Goal: Task Accomplishment & Management: Complete application form

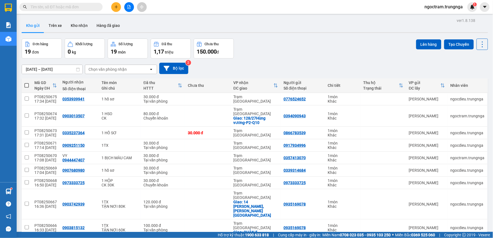
scroll to position [26, 0]
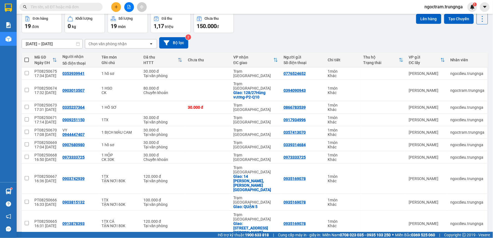
click at [217, 46] on div "[DATE] – [DATE] Press the down arrow key to interact with the calendar and sele…" at bounding box center [255, 42] width 467 height 11
click at [117, 6] on icon "plus" at bounding box center [116, 7] width 4 height 4
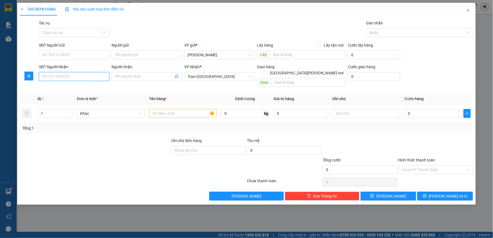
click at [56, 76] on input "SĐT Người Nhận" at bounding box center [74, 76] width 71 height 9
type input "0968745411"
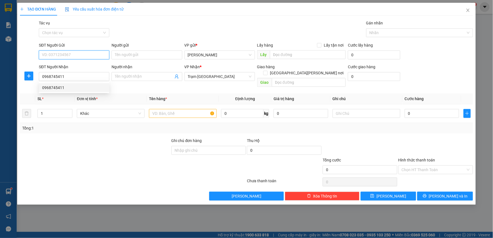
click at [62, 53] on input "SĐT Người Gửi" at bounding box center [74, 55] width 71 height 9
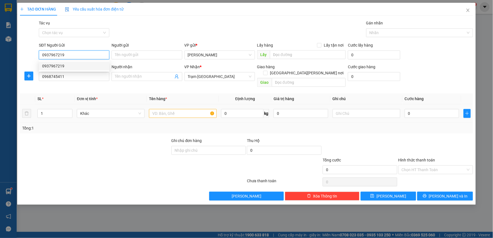
type input "0937967219"
click at [155, 109] on input "text" at bounding box center [183, 113] width 68 height 9
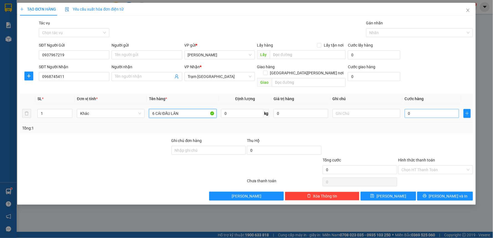
type input "6 CÁI ĐẦU LÂN"
click at [413, 109] on input "0" at bounding box center [432, 113] width 55 height 9
type input "3"
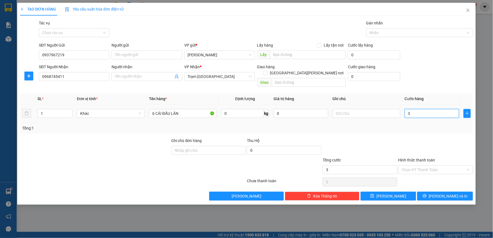
type input "30"
type input "300"
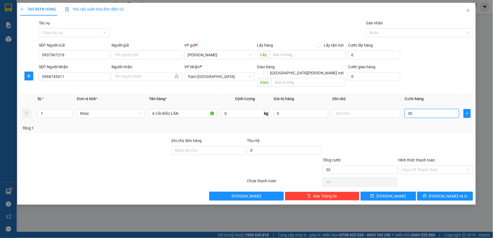
type input "300"
type input "300.000"
click at [404, 126] on div "Tổng: 1" at bounding box center [246, 128] width 453 height 11
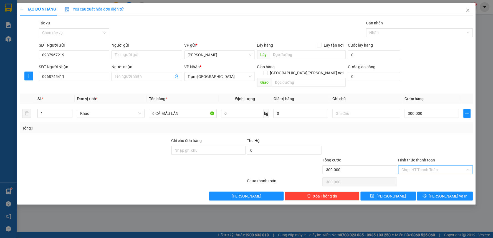
click at [402, 166] on input "Hình thức thanh toán" at bounding box center [434, 170] width 64 height 8
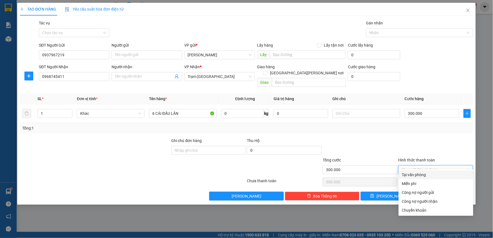
click at [376, 138] on div at bounding box center [360, 147] width 76 height 19
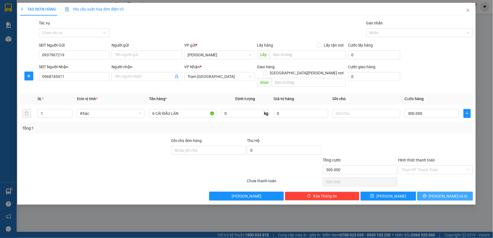
click at [434, 192] on button "[PERSON_NAME] và In" at bounding box center [446, 196] width 56 height 9
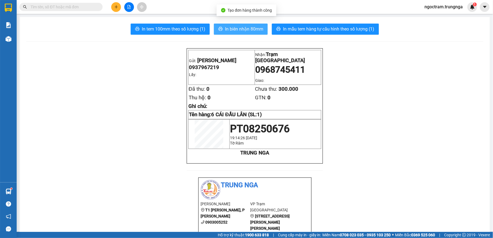
click at [230, 27] on span "In biên nhận 80mm" at bounding box center [244, 29] width 38 height 7
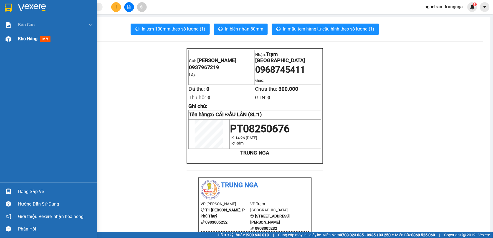
click at [37, 40] on span "Kho hàng" at bounding box center [27, 38] width 19 height 5
